Goal: Task Accomplishment & Management: Use online tool/utility

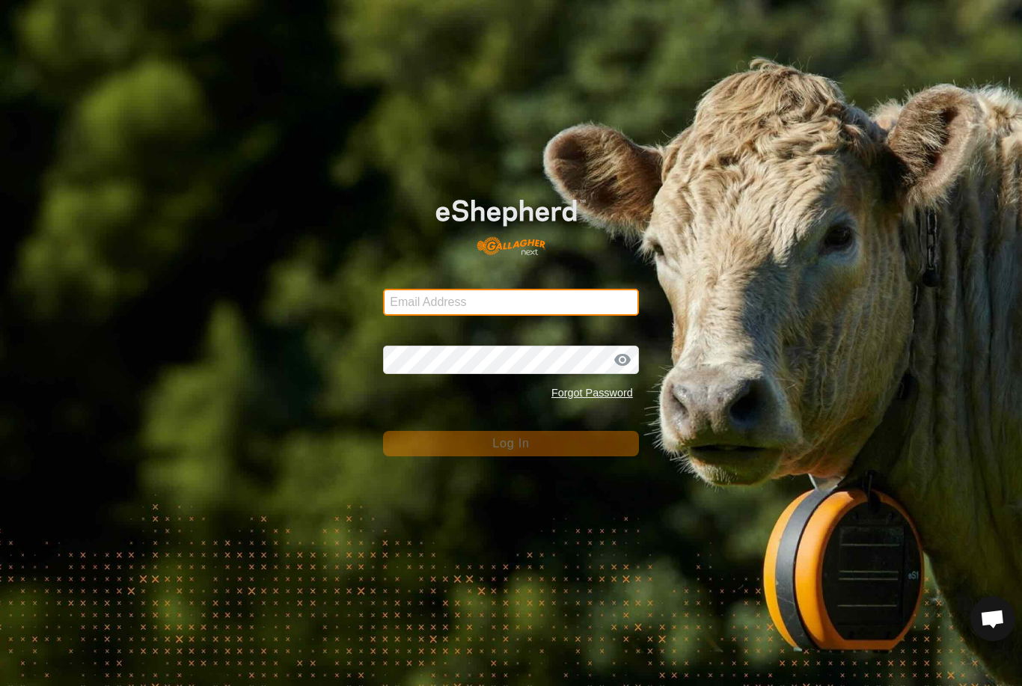
click at [555, 312] on input "Email Address" at bounding box center [511, 302] width 256 height 27
type input "[EMAIL_ADDRESS][DOMAIN_NAME]"
click at [511, 444] on button "Log In" at bounding box center [511, 443] width 256 height 25
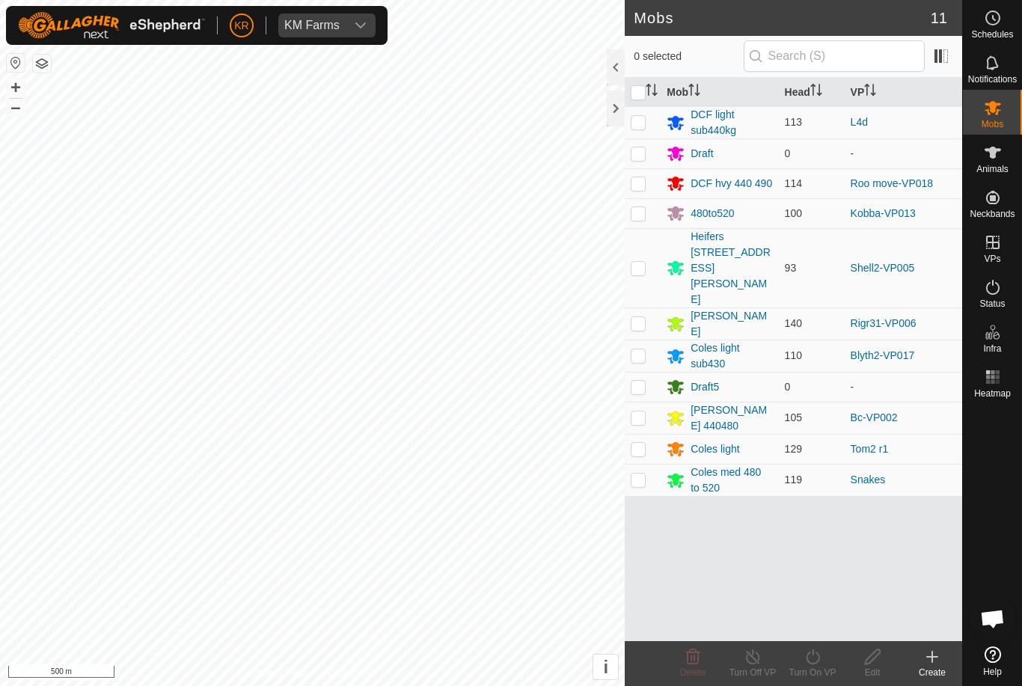
click at [634, 443] on p-checkbox at bounding box center [638, 449] width 15 height 12
click at [757, 659] on icon at bounding box center [753, 657] width 19 height 18
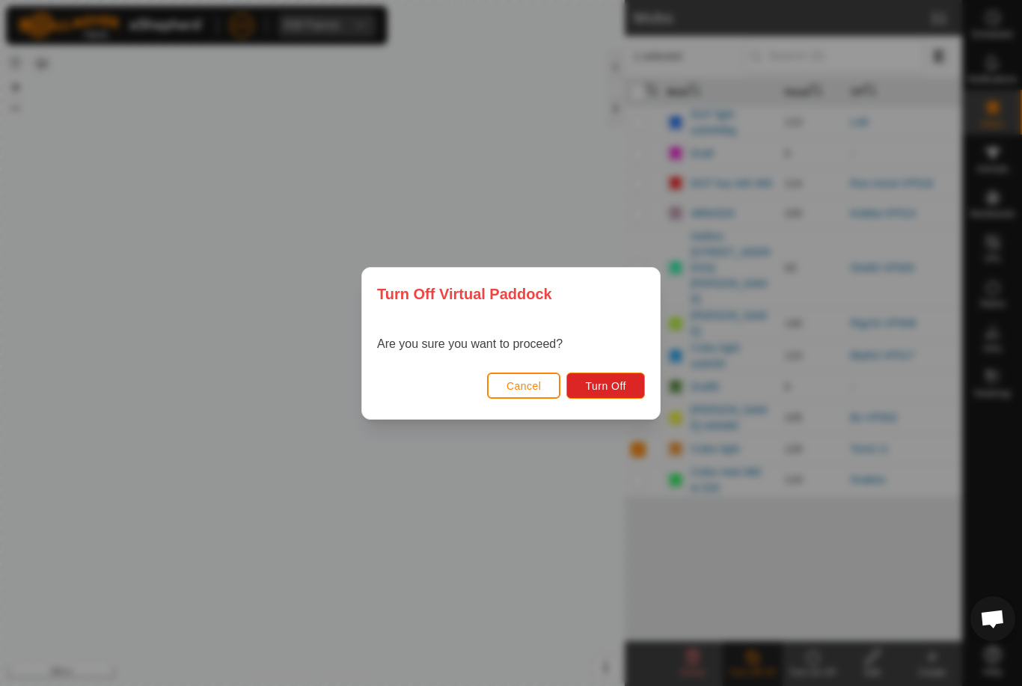
click at [594, 388] on span "Turn Off" at bounding box center [605, 386] width 41 height 12
